Goal: Task Accomplishment & Management: Use online tool/utility

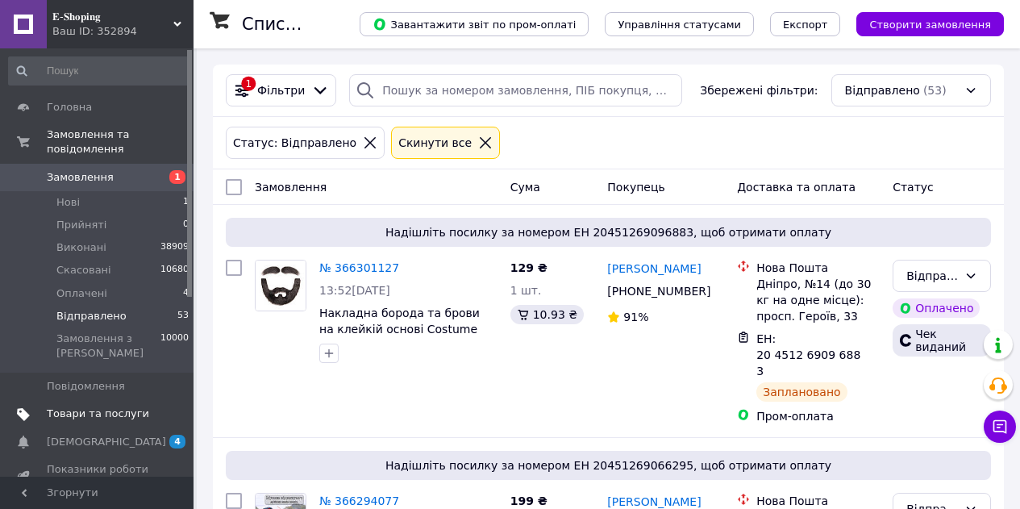
click at [83, 406] on span "Товари та послуги" at bounding box center [98, 413] width 102 height 15
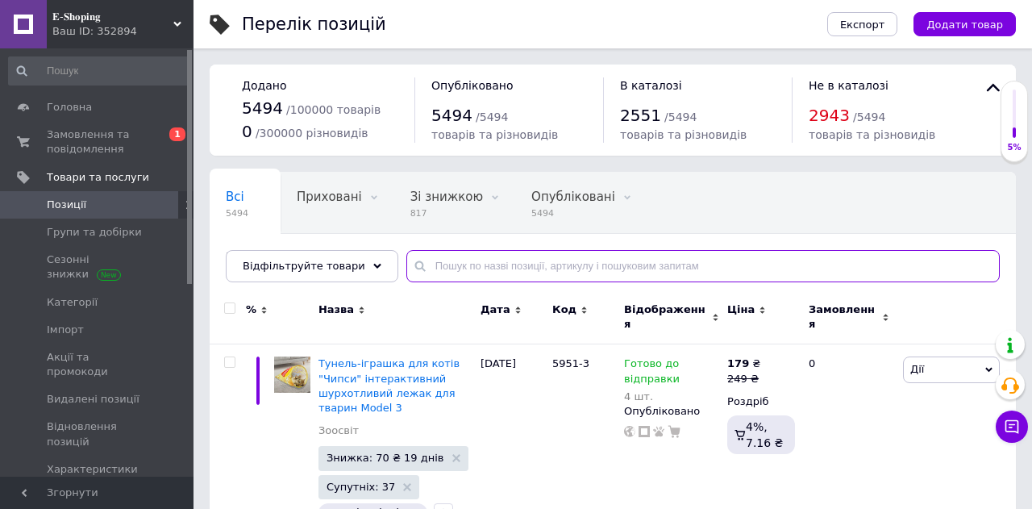
click at [514, 266] on input "text" at bounding box center [703, 266] width 594 height 32
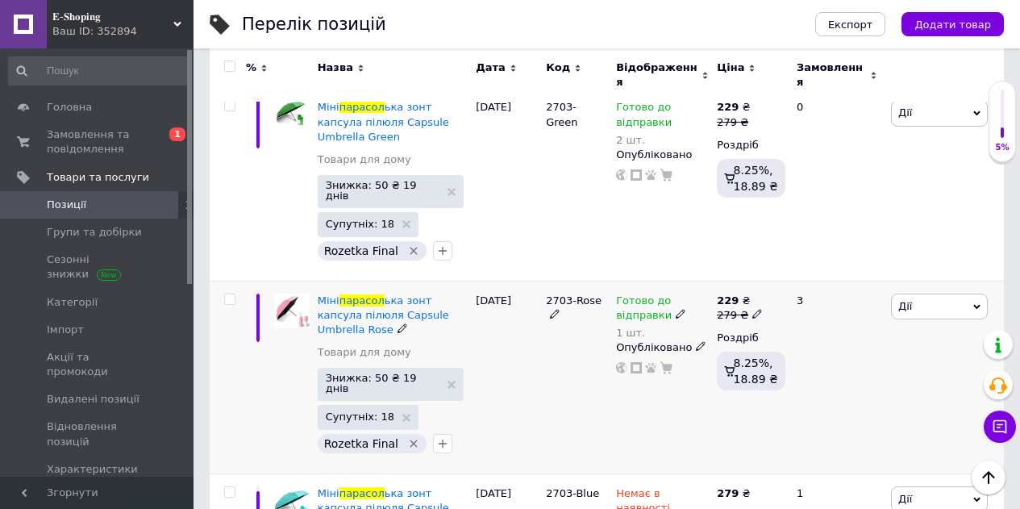
scroll to position [130, 0]
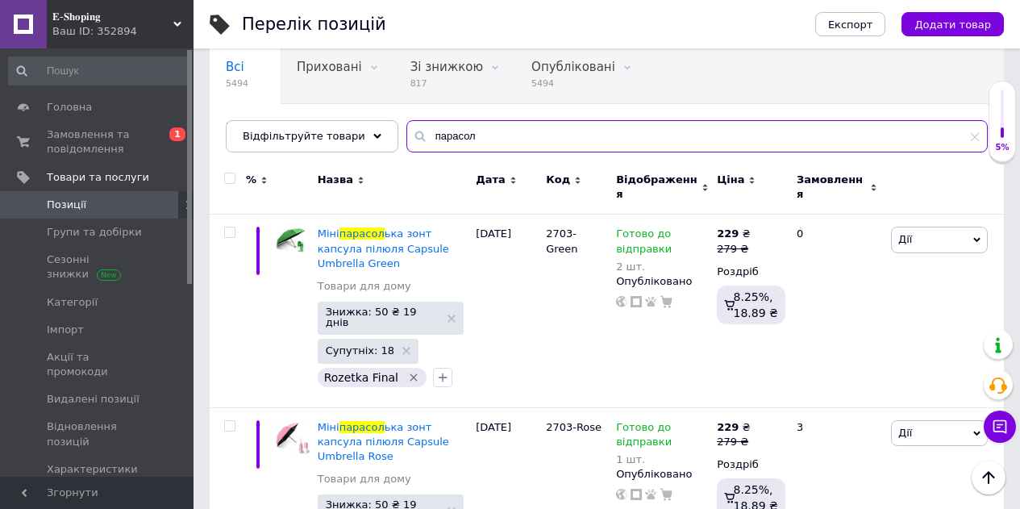
type input "парасол"
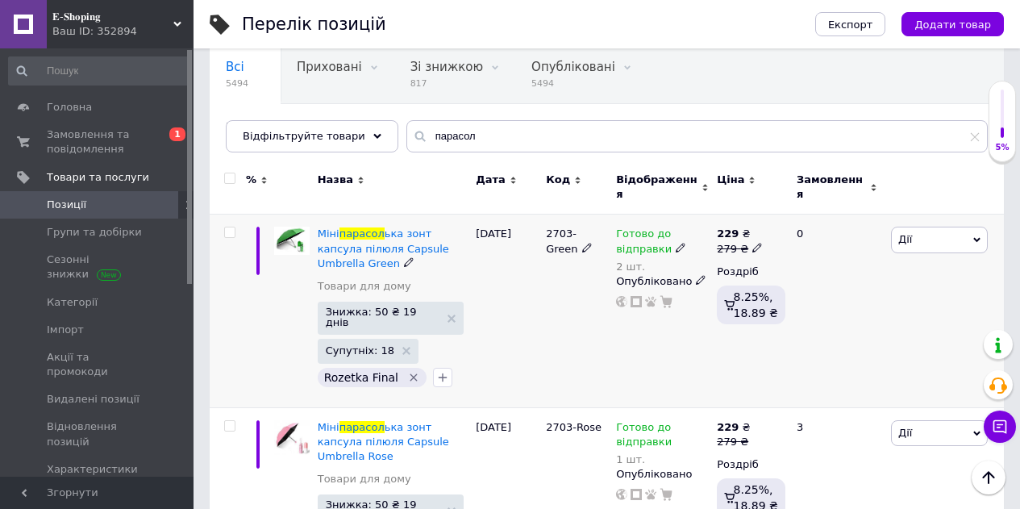
click at [940, 229] on span "Дії" at bounding box center [939, 240] width 97 height 26
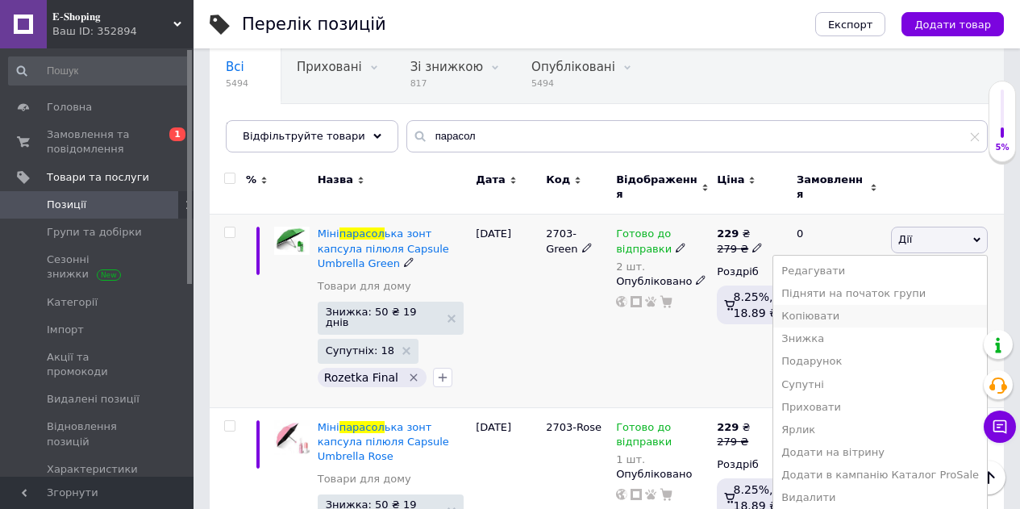
click at [860, 305] on li "Копіювати" at bounding box center [880, 316] width 214 height 23
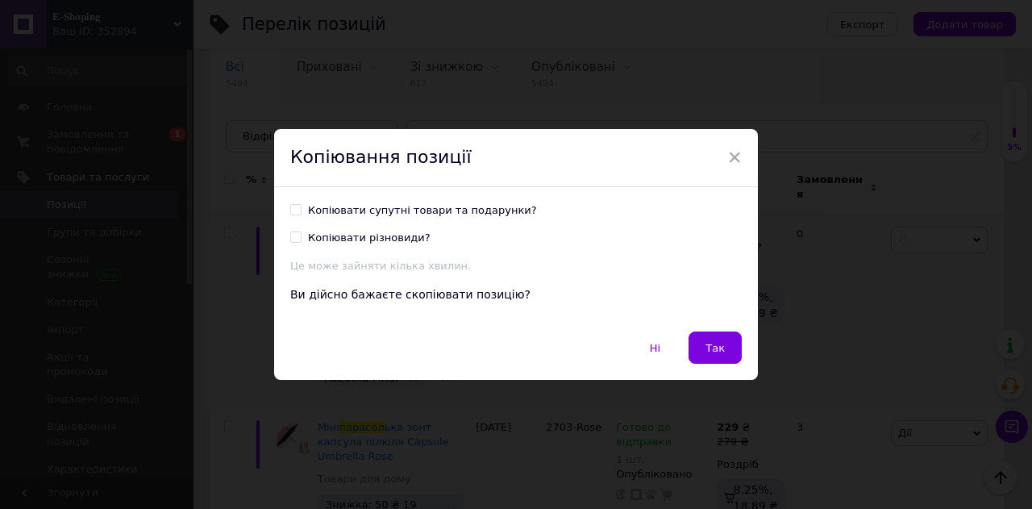
click at [294, 206] on input "Копіювати супутні товари та подарунки?" at bounding box center [295, 209] width 10 height 10
checkbox input "true"
click at [715, 354] on span "Так" at bounding box center [715, 348] width 19 height 12
